Goal: Complete application form

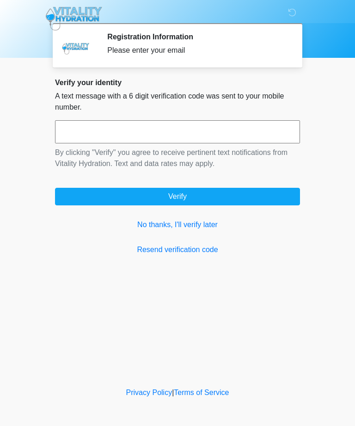
click at [209, 224] on link "No thanks, I'll verify later" at bounding box center [177, 224] width 245 height 11
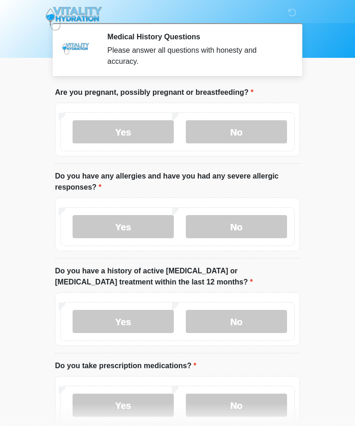
click at [239, 129] on label "No" at bounding box center [236, 131] width 101 height 23
click at [240, 228] on label "No" at bounding box center [236, 226] width 101 height 23
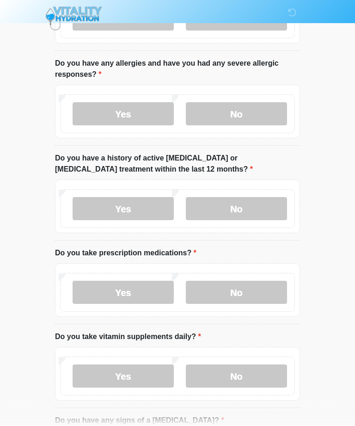
scroll to position [114, 0]
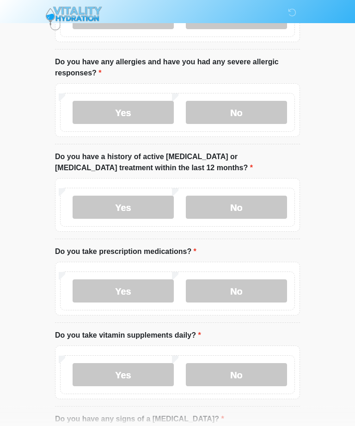
click at [248, 205] on label "No" at bounding box center [236, 207] width 101 height 23
click at [240, 288] on label "No" at bounding box center [236, 290] width 101 height 23
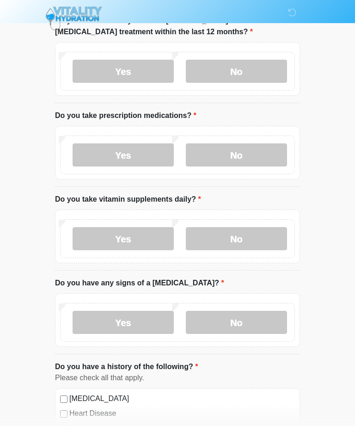
scroll to position [256, 0]
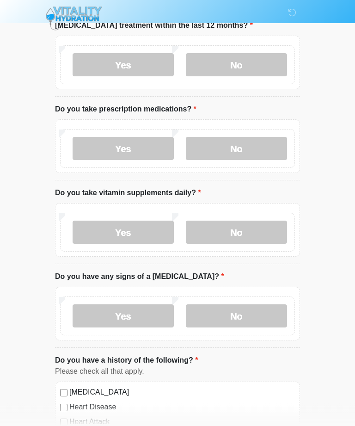
click at [129, 230] on label "Yes" at bounding box center [123, 232] width 101 height 23
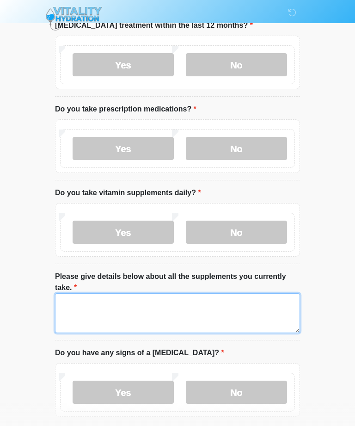
click at [123, 299] on textarea "Please give details below about all the supplements you currently take." at bounding box center [177, 313] width 245 height 40
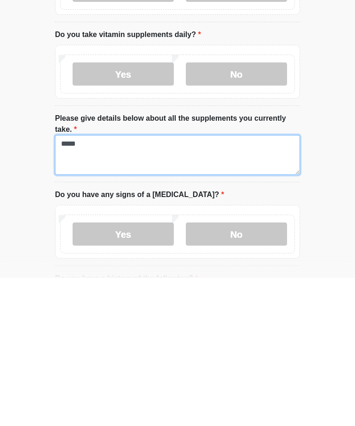
type textarea "*****"
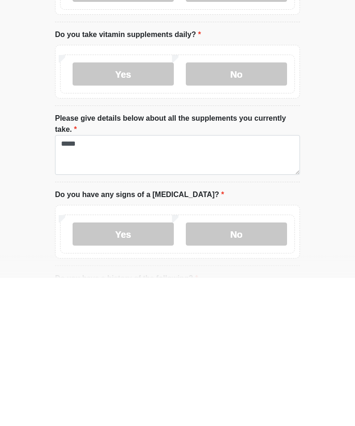
click at [233, 370] on label "No" at bounding box center [236, 381] width 101 height 23
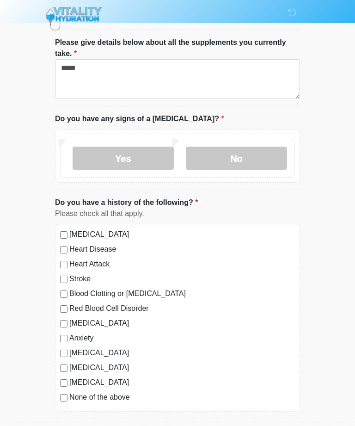
scroll to position [527, 0]
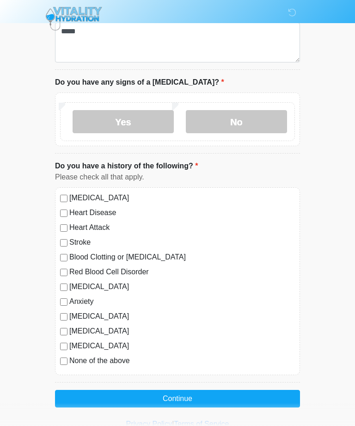
click at [208, 393] on button "Continue" at bounding box center [177, 399] width 245 height 18
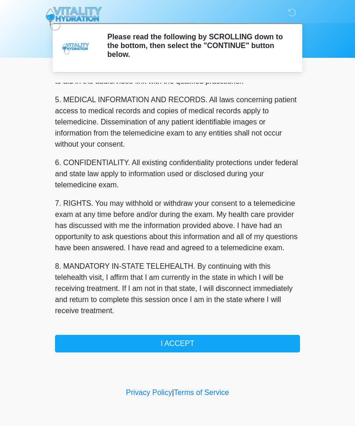
scroll to position [295, 0]
click at [194, 342] on button "I ACCEPT" at bounding box center [177, 344] width 245 height 18
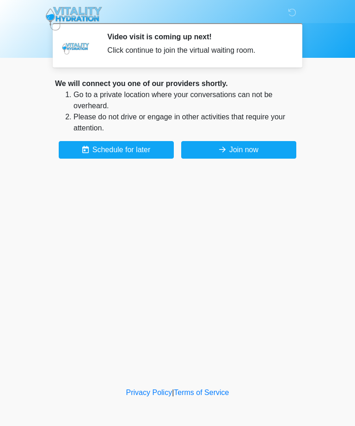
click at [270, 143] on button "Join now" at bounding box center [238, 150] width 115 height 18
